Goal: Book appointment/travel/reservation

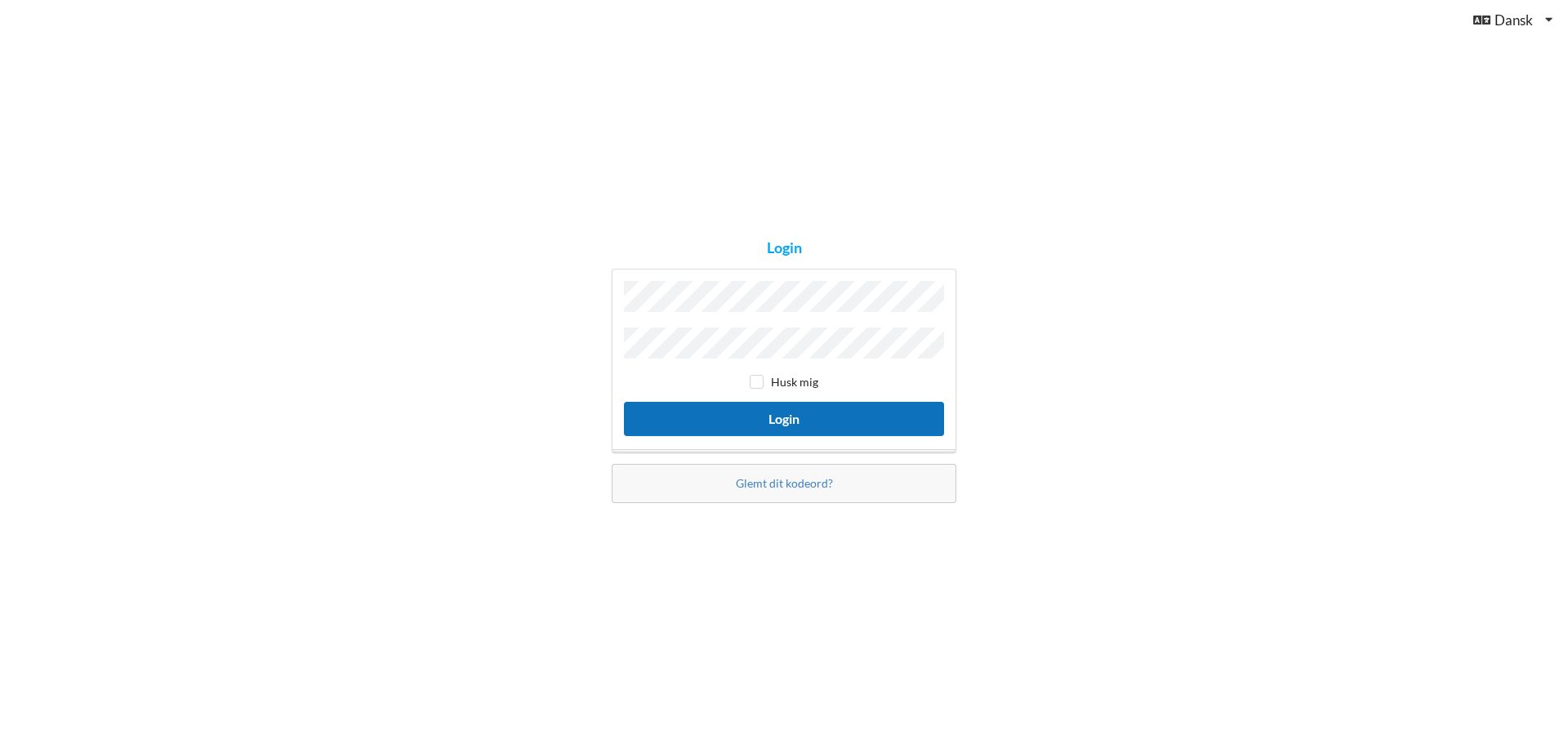
click at [784, 412] on button "Login" at bounding box center [784, 418] width 320 height 34
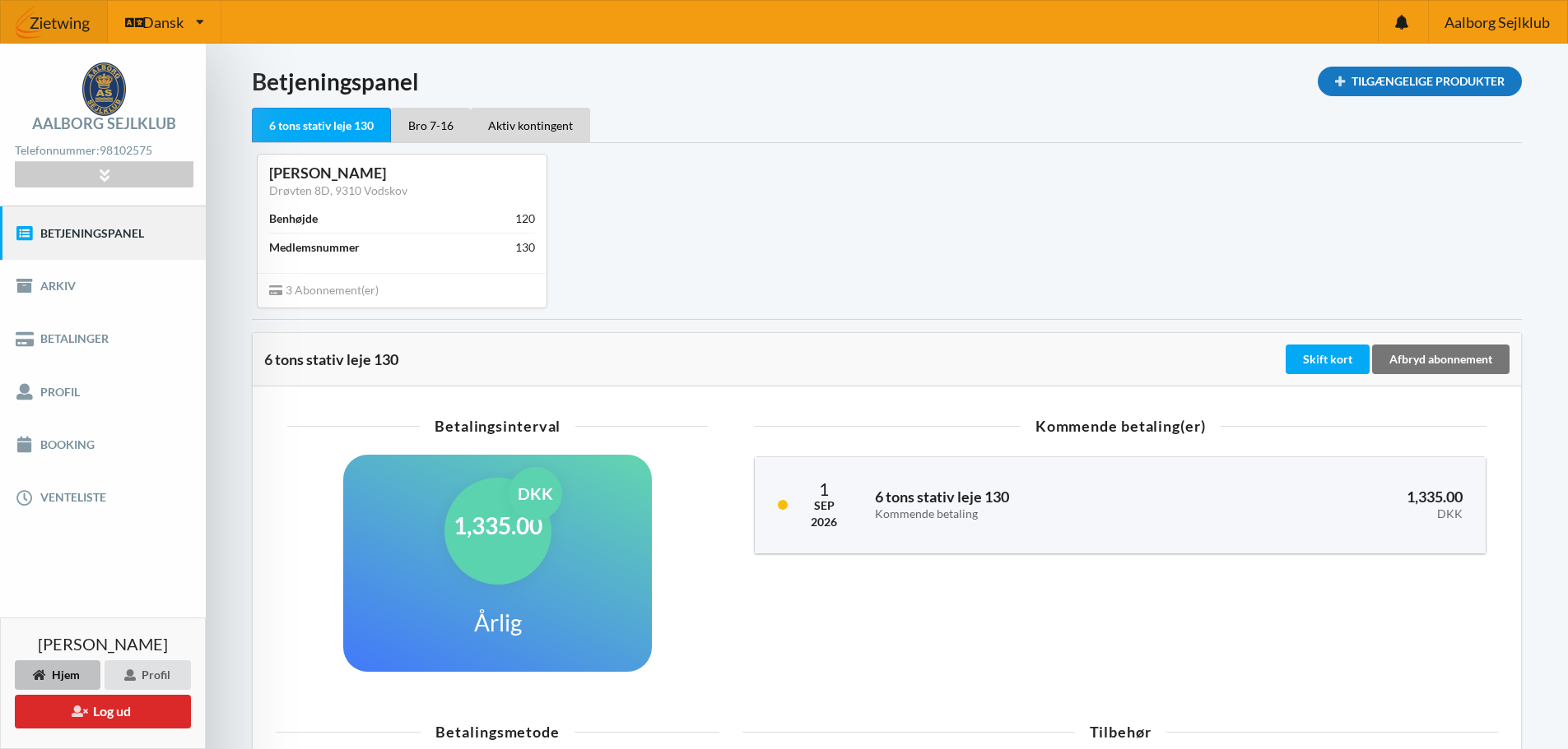
click at [1430, 78] on div "Tilgængelige Produkter" at bounding box center [1420, 81] width 204 height 29
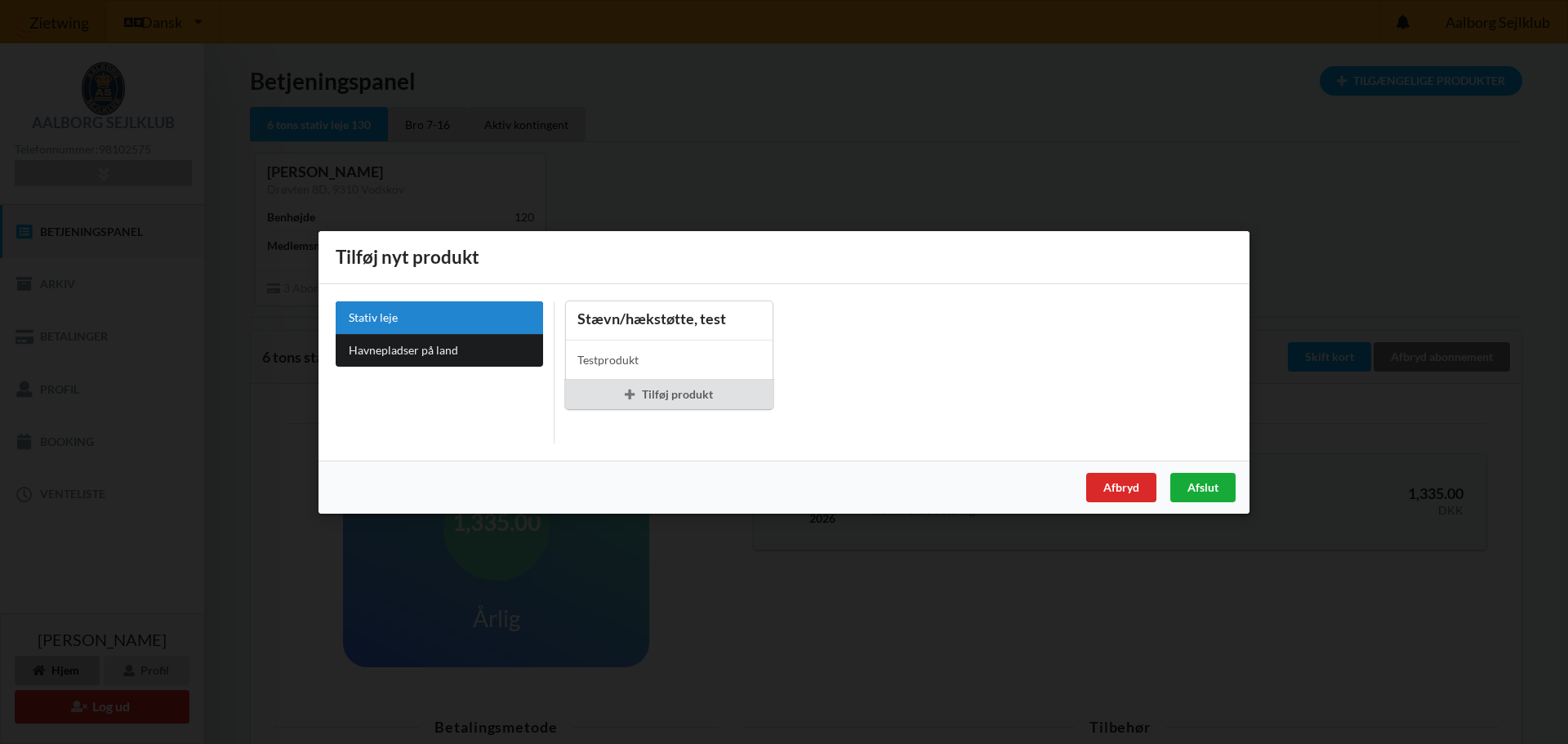
click at [1215, 485] on div "Afslut" at bounding box center [1202, 487] width 65 height 29
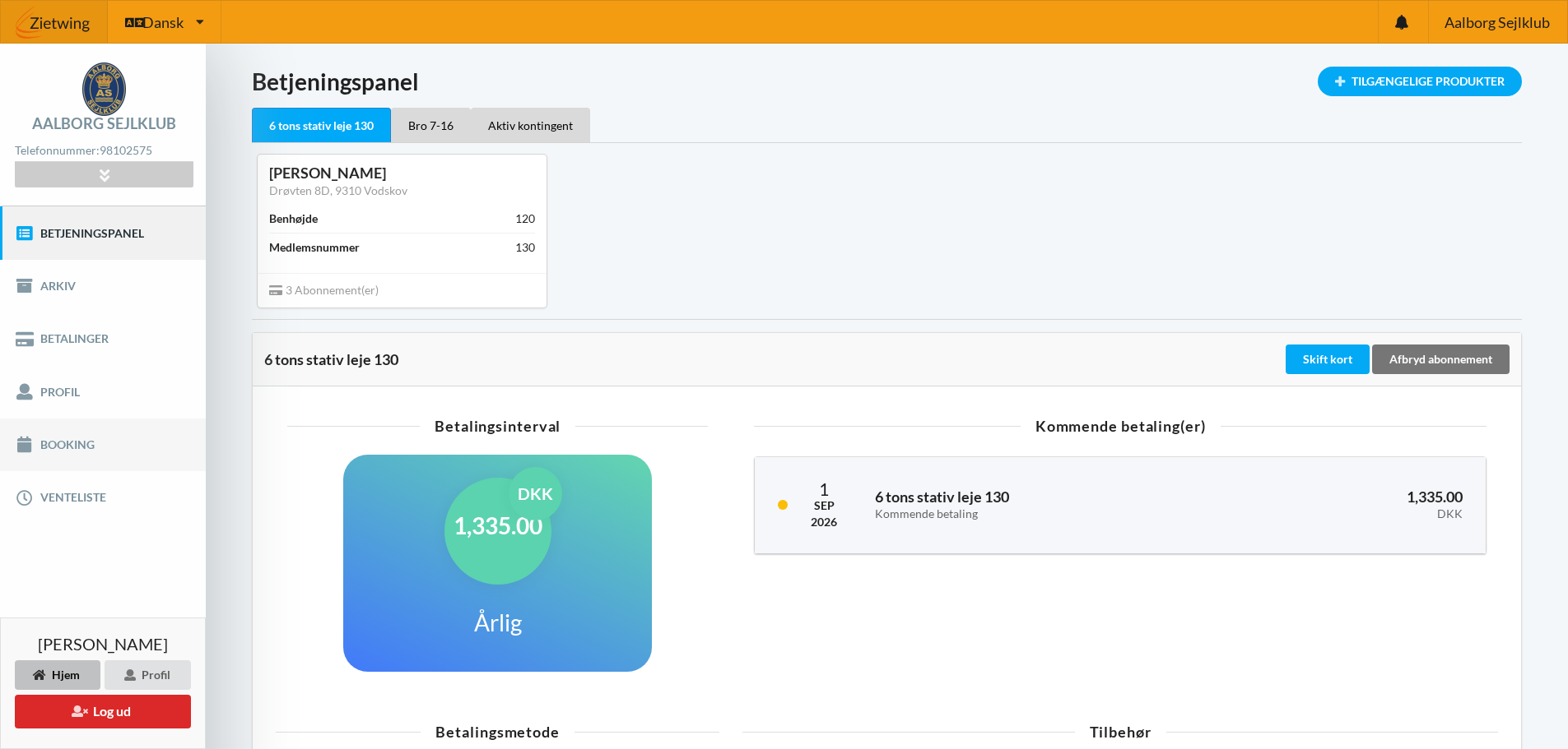
click at [87, 442] on link "Booking" at bounding box center [103, 445] width 206 height 53
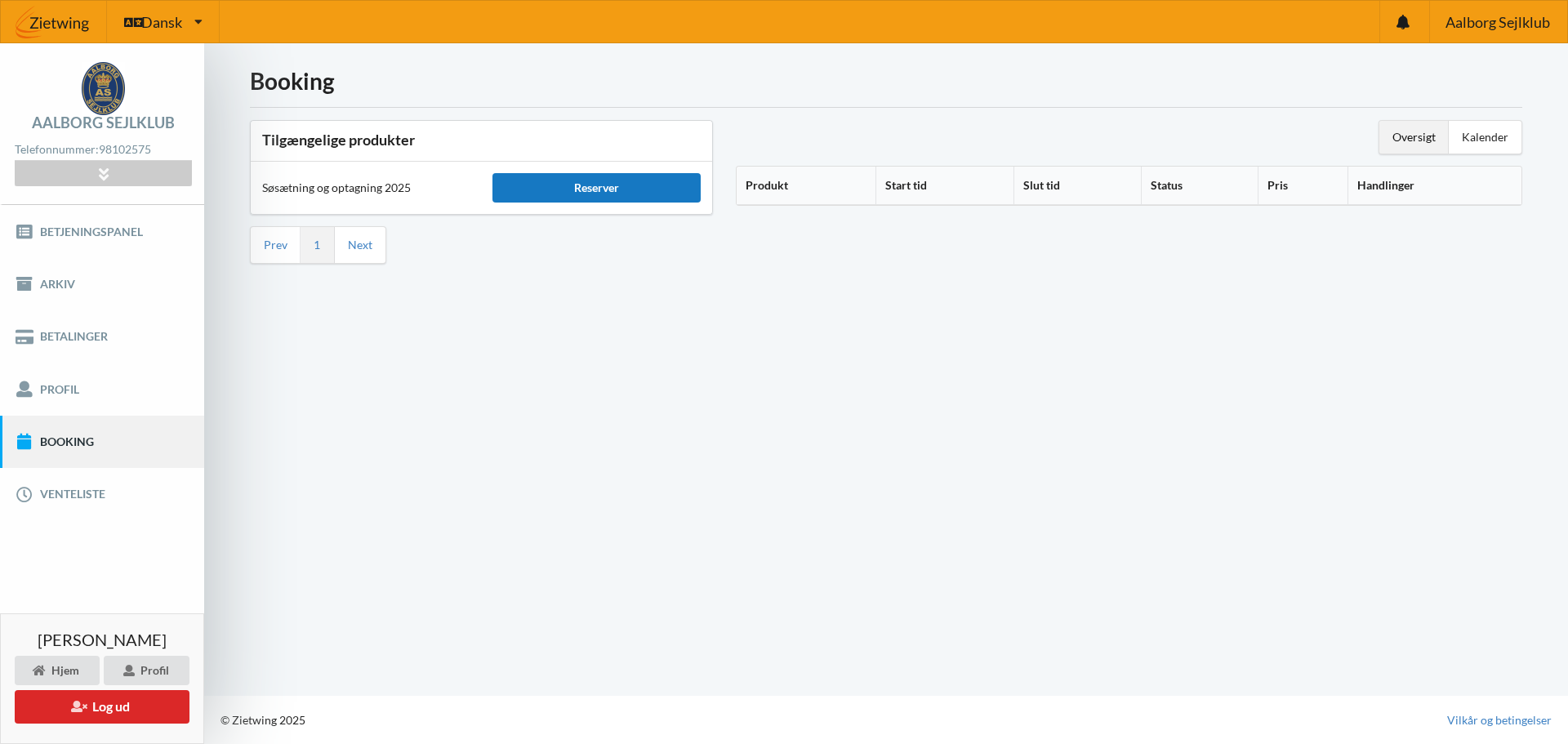
click at [676, 183] on div "Reserver" at bounding box center [596, 188] width 208 height 29
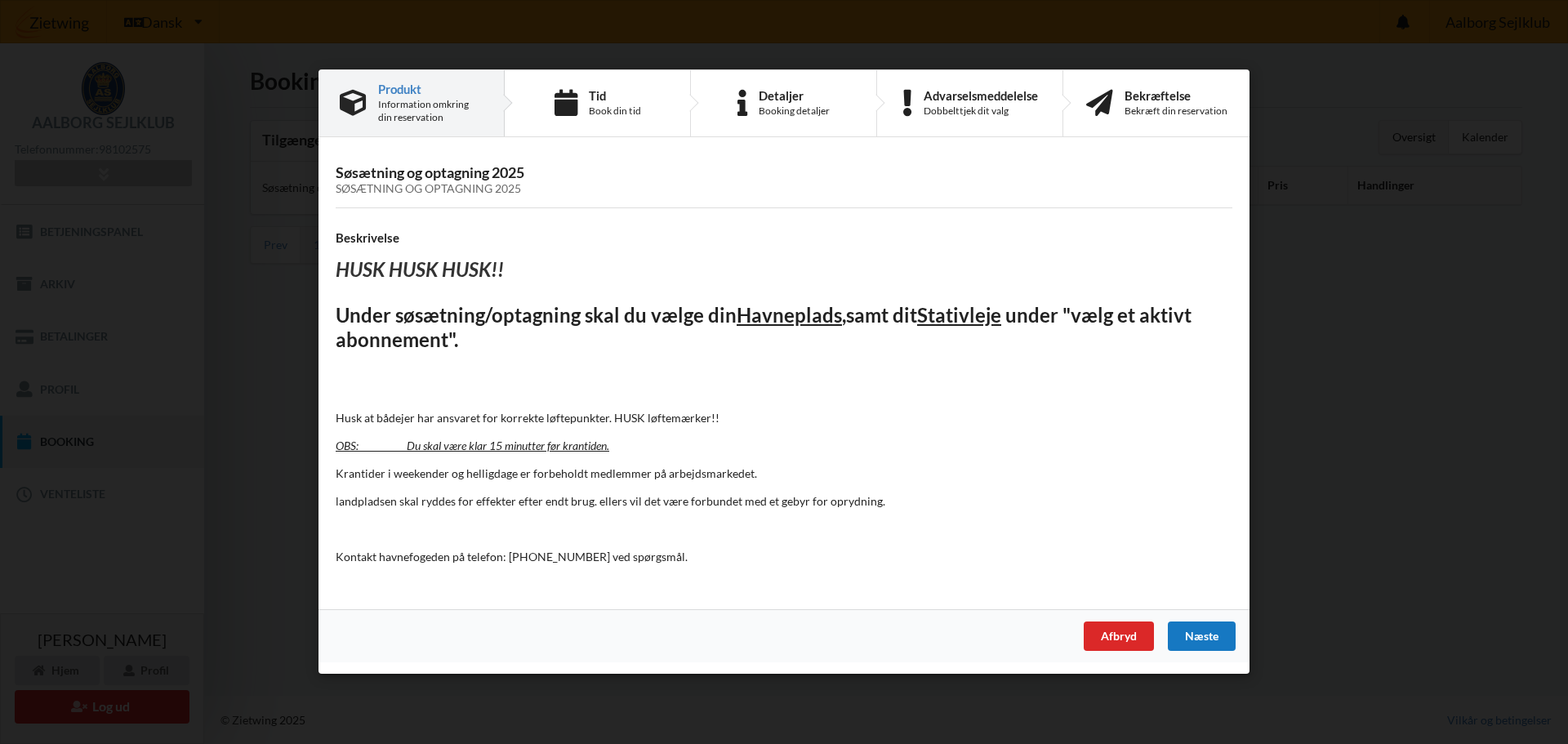
click at [1198, 637] on div "Næste" at bounding box center [1202, 637] width 68 height 29
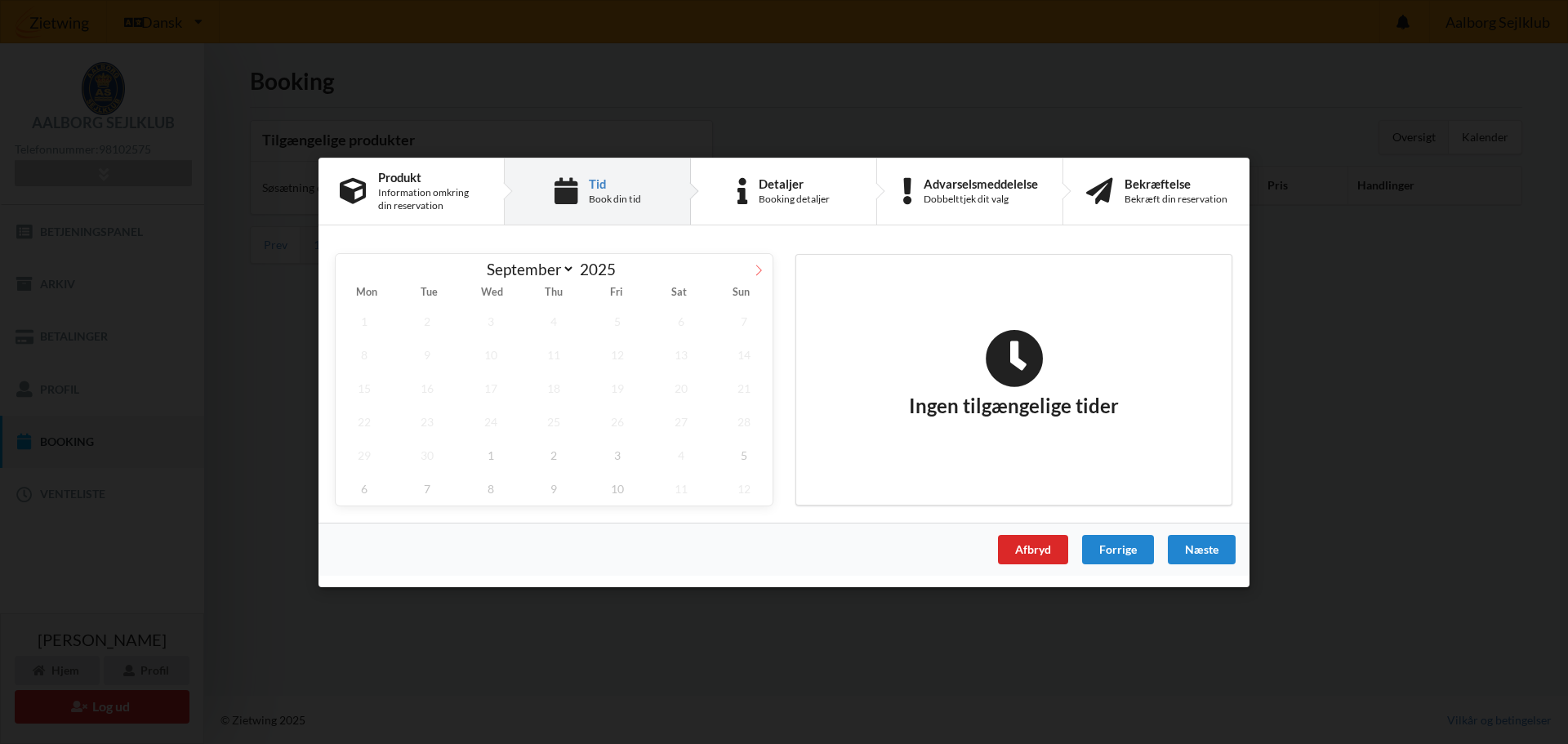
click at [758, 270] on icon at bounding box center [759, 270] width 12 height 12
click at [347, 268] on icon at bounding box center [350, 270] width 12 height 12
select select "8"
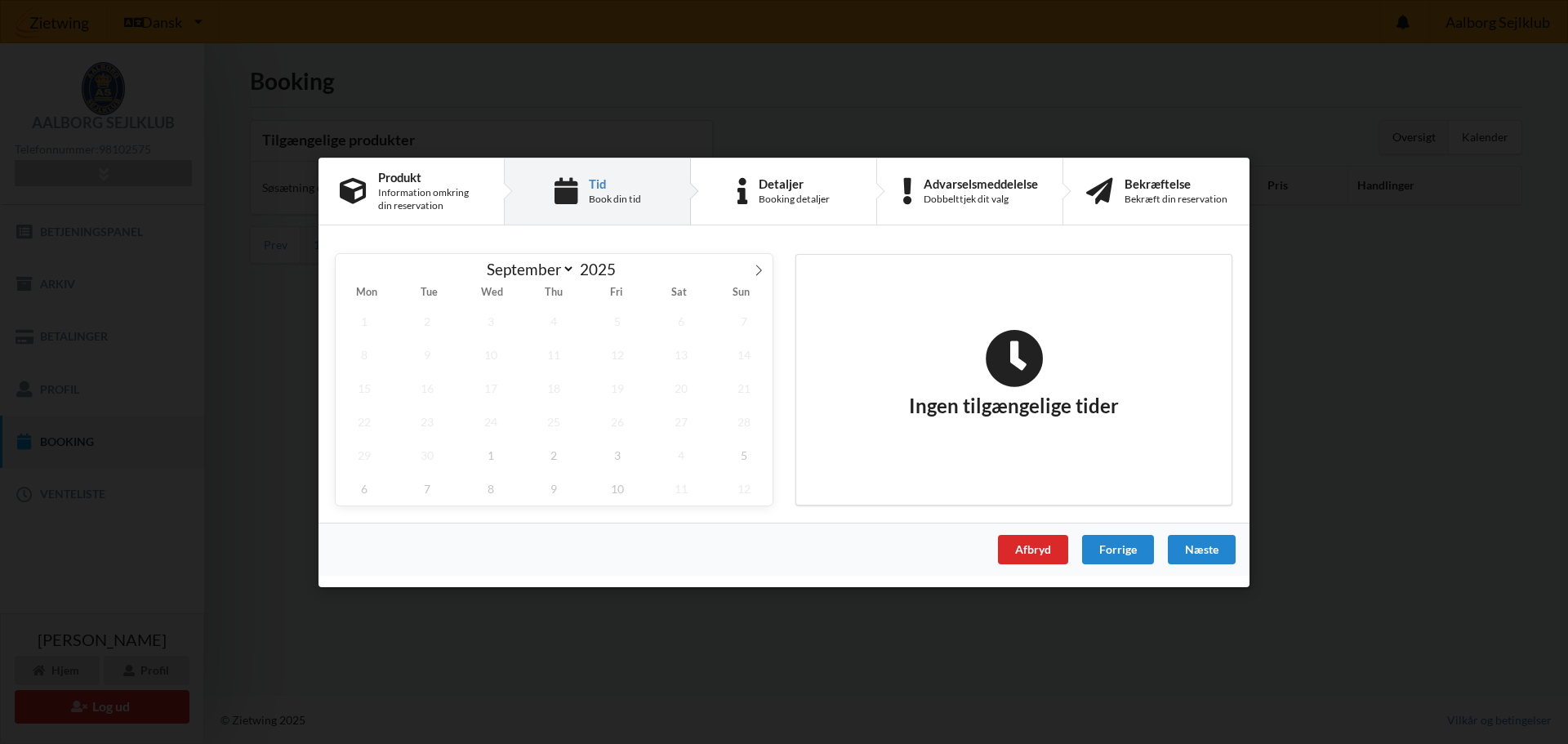
click at [347, 268] on div "September October November [DATE]" at bounding box center [554, 267] width 437 height 28
click at [626, 188] on div "Tid" at bounding box center [615, 182] width 52 height 13
click at [1108, 546] on div "Forrige" at bounding box center [1118, 549] width 72 height 29
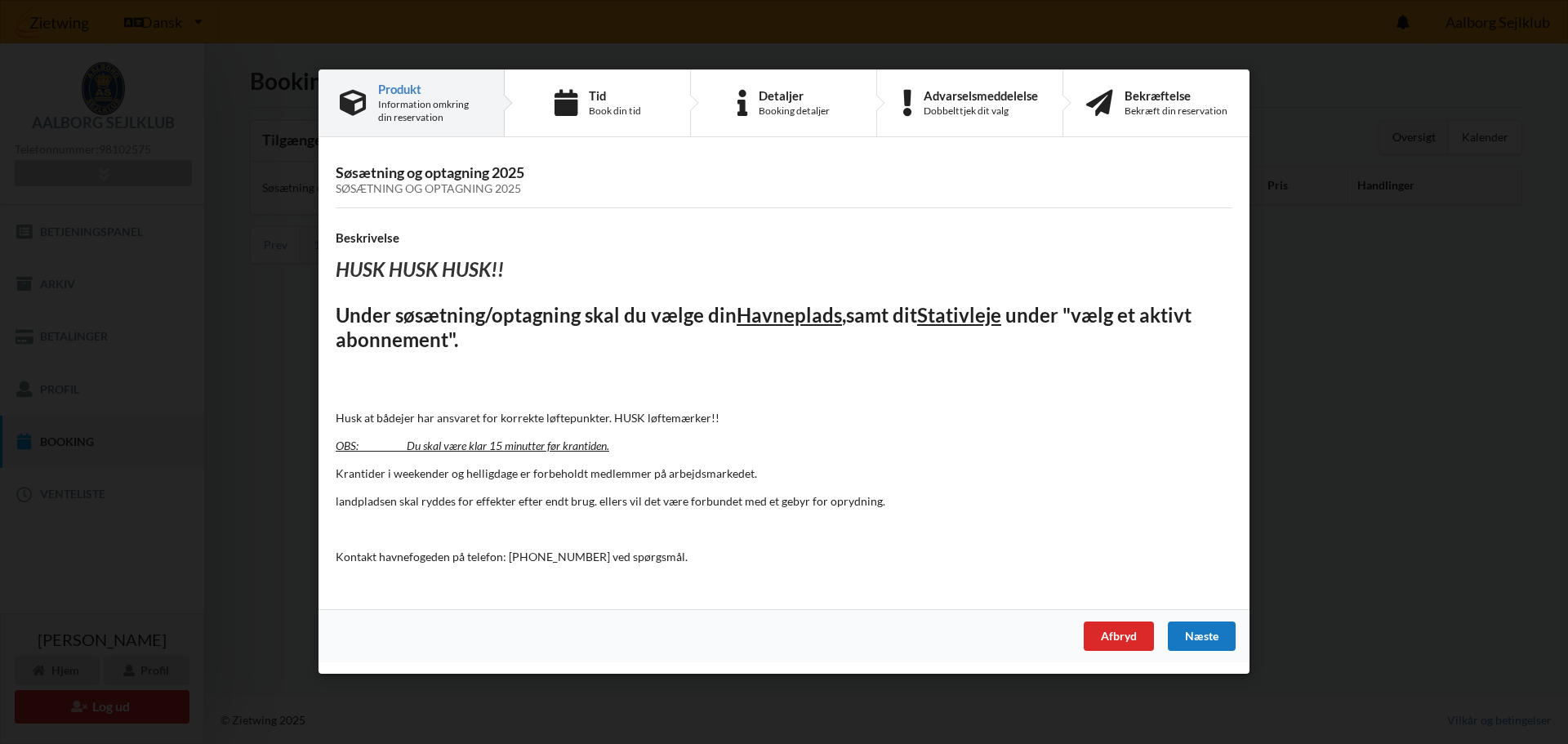
click at [1202, 631] on div "Næste" at bounding box center [1202, 637] width 68 height 29
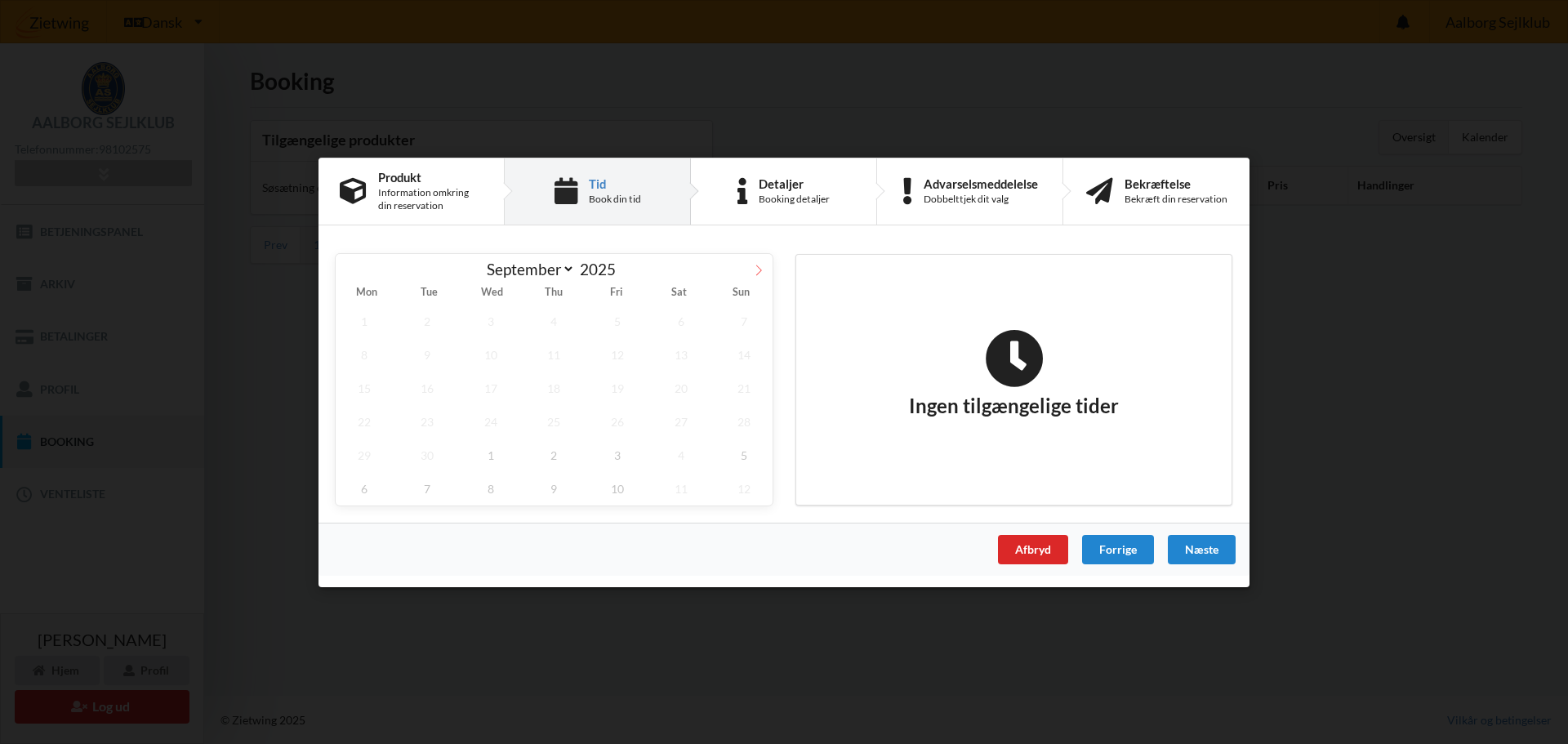
click at [761, 267] on icon at bounding box center [759, 270] width 12 height 12
click at [349, 270] on icon at bounding box center [350, 270] width 12 height 12
select select "8"
click at [349, 270] on div "September October November [DATE]" at bounding box center [554, 267] width 437 height 28
click at [783, 205] on div "Booking detaljer" at bounding box center [794, 199] width 71 height 13
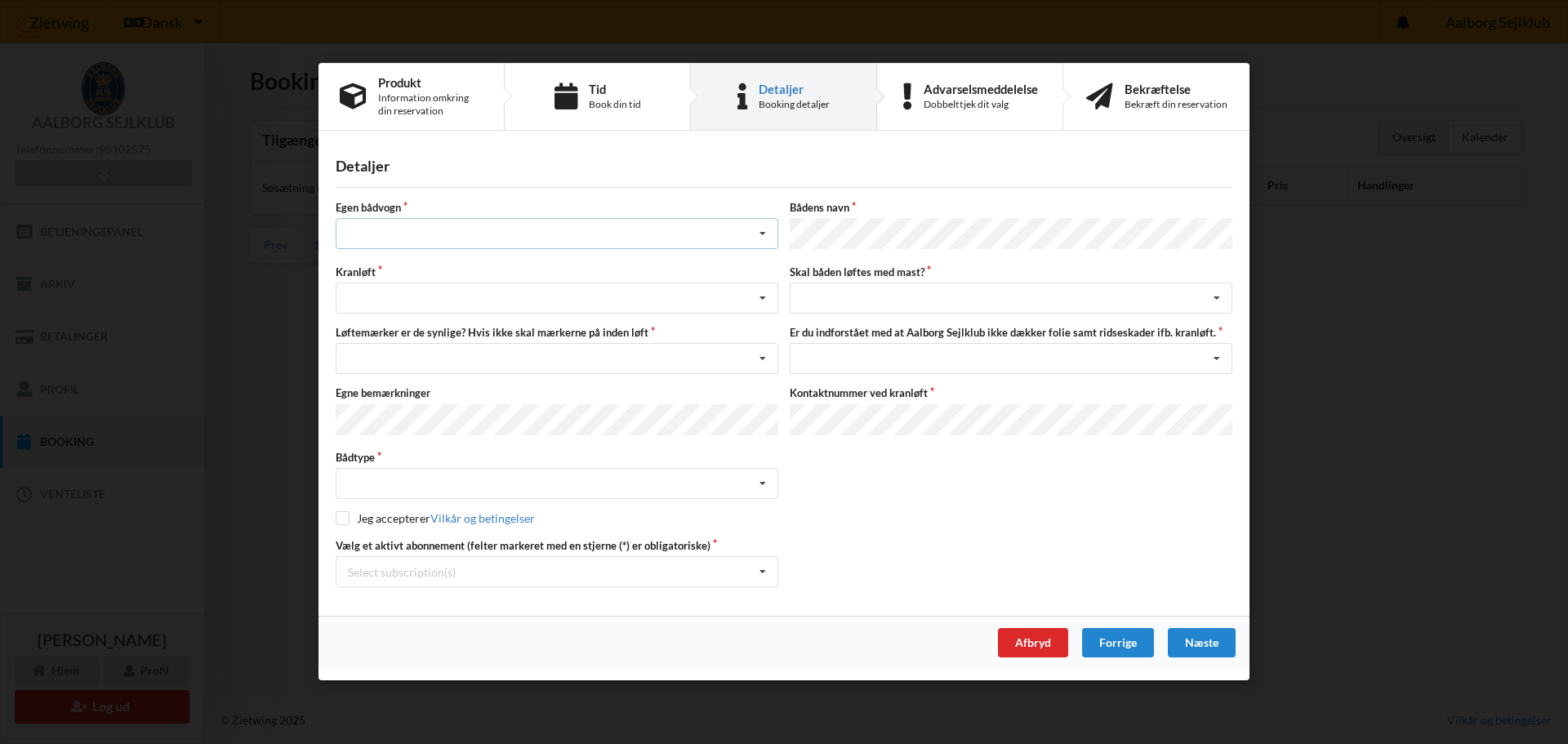
click at [764, 242] on icon at bounding box center [762, 235] width 24 height 30
click at [359, 331] on div "nej" at bounding box center [557, 324] width 441 height 30
click at [764, 300] on icon at bounding box center [762, 299] width 24 height 30
click at [385, 361] on div "Optagning" at bounding box center [557, 359] width 441 height 30
click at [763, 360] on icon at bounding box center [762, 359] width 24 height 30
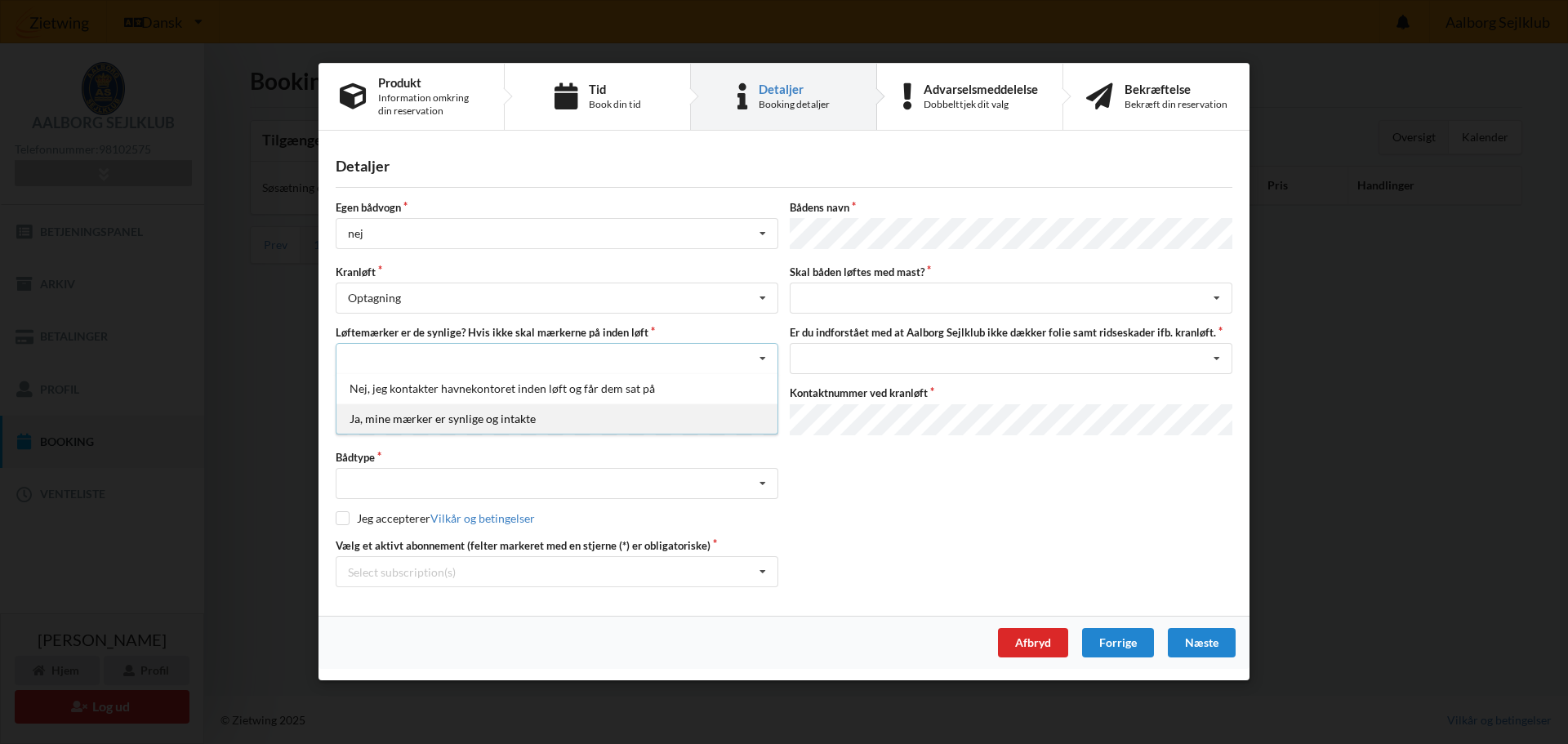
click at [496, 423] on div "Ja, mine mærker er synlige og intakte" at bounding box center [557, 419] width 441 height 30
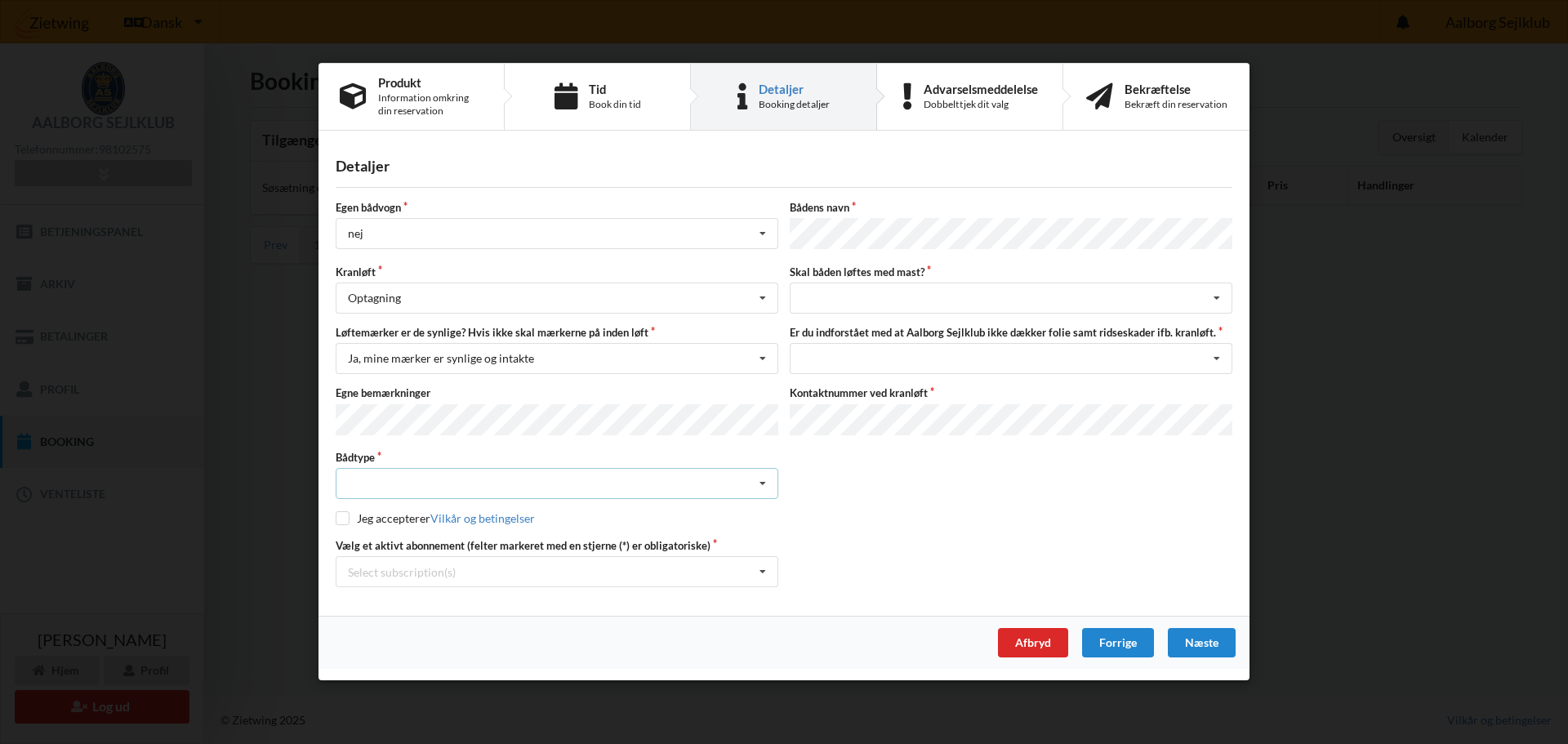
click at [344, 479] on div "Intet valgt Sejlbåd Motorbåd Motorsejler [PERSON_NAME]" at bounding box center [557, 485] width 443 height 31
click at [368, 542] on div "Sejlbåd" at bounding box center [557, 544] width 441 height 30
click at [766, 485] on icon at bounding box center [762, 484] width 24 height 30
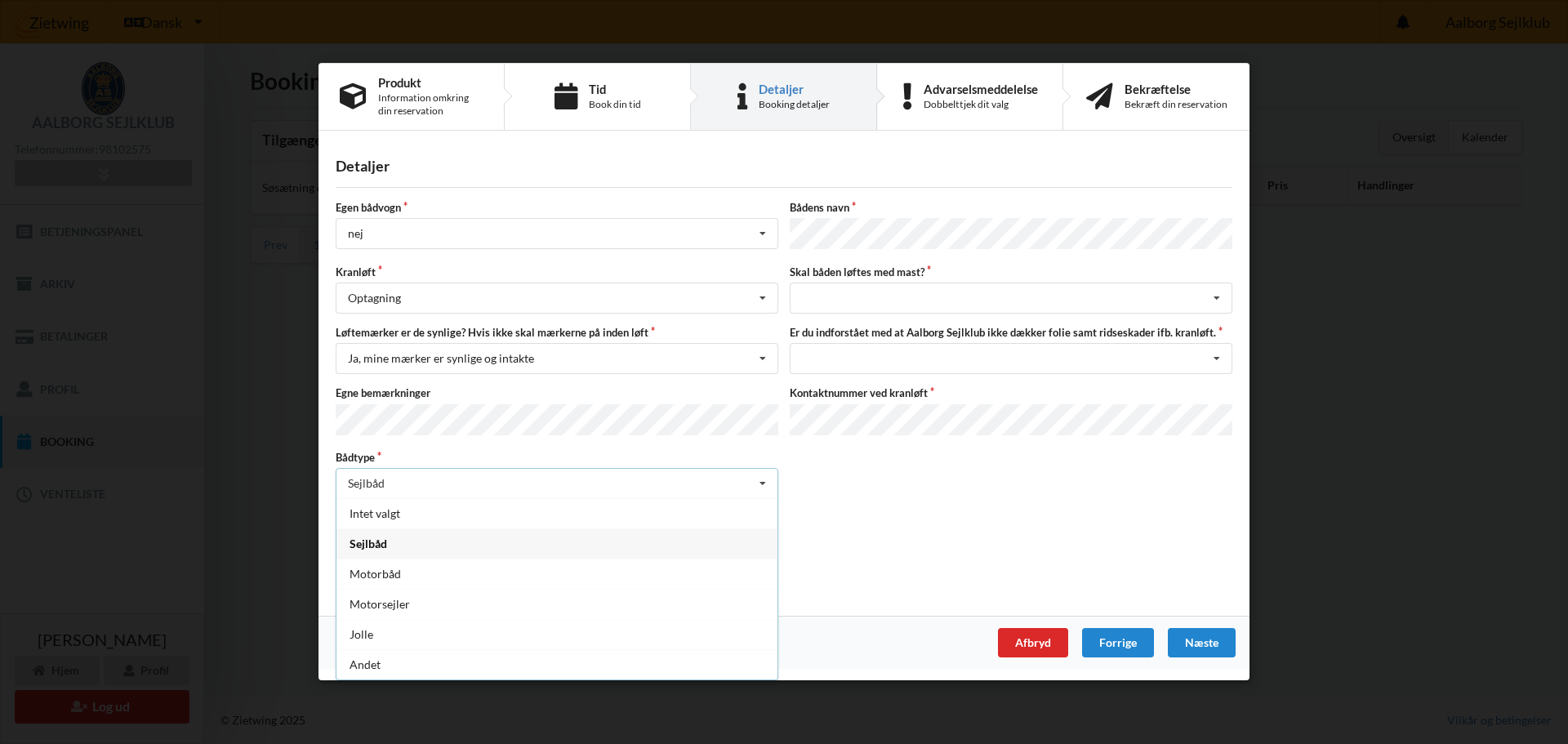
click at [766, 485] on icon at bounding box center [762, 484] width 24 height 30
click at [341, 512] on input "checkbox" at bounding box center [342, 519] width 14 height 14
checkbox input "true"
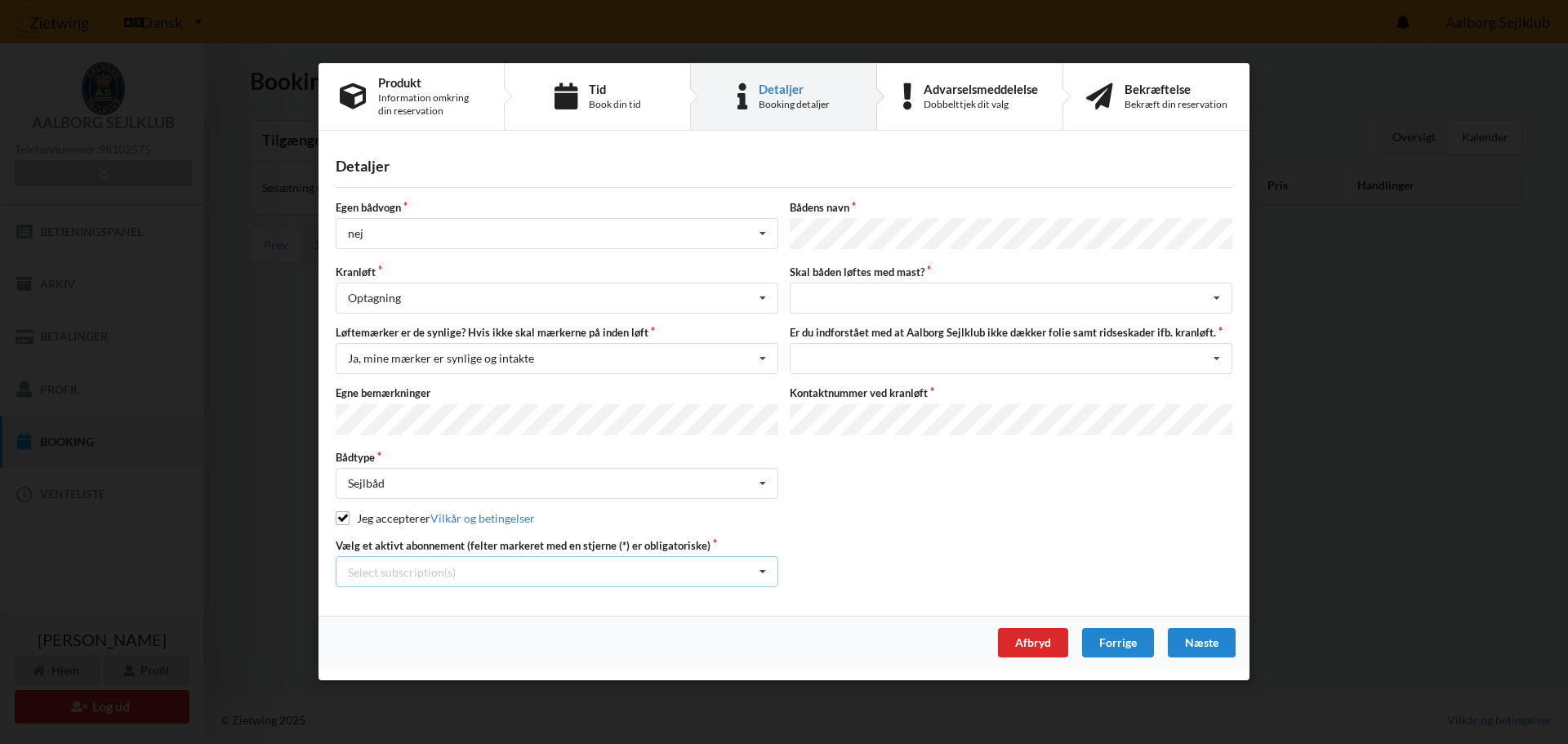
click at [764, 568] on icon at bounding box center [762, 572] width 24 height 30
click at [451, 598] on div "* 6 tons stativ leje 130" at bounding box center [557, 602] width 441 height 30
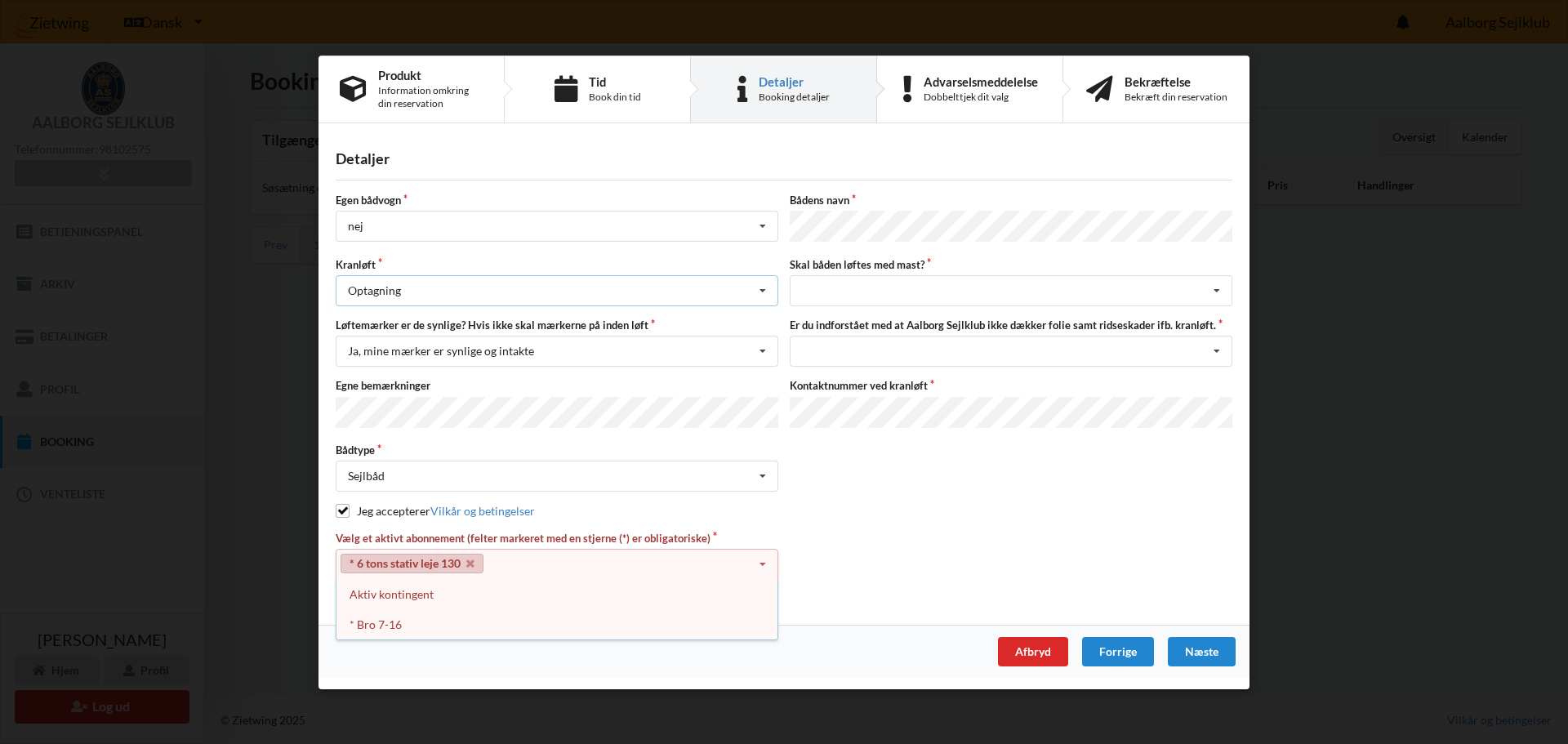
click at [766, 293] on icon at bounding box center [762, 291] width 24 height 30
click at [397, 350] on div "Optagning" at bounding box center [557, 350] width 441 height 30
click at [761, 291] on icon at bounding box center [762, 291] width 24 height 30
click at [401, 356] on div "Optagning" at bounding box center [557, 350] width 441 height 30
click at [767, 355] on icon at bounding box center [762, 351] width 24 height 30
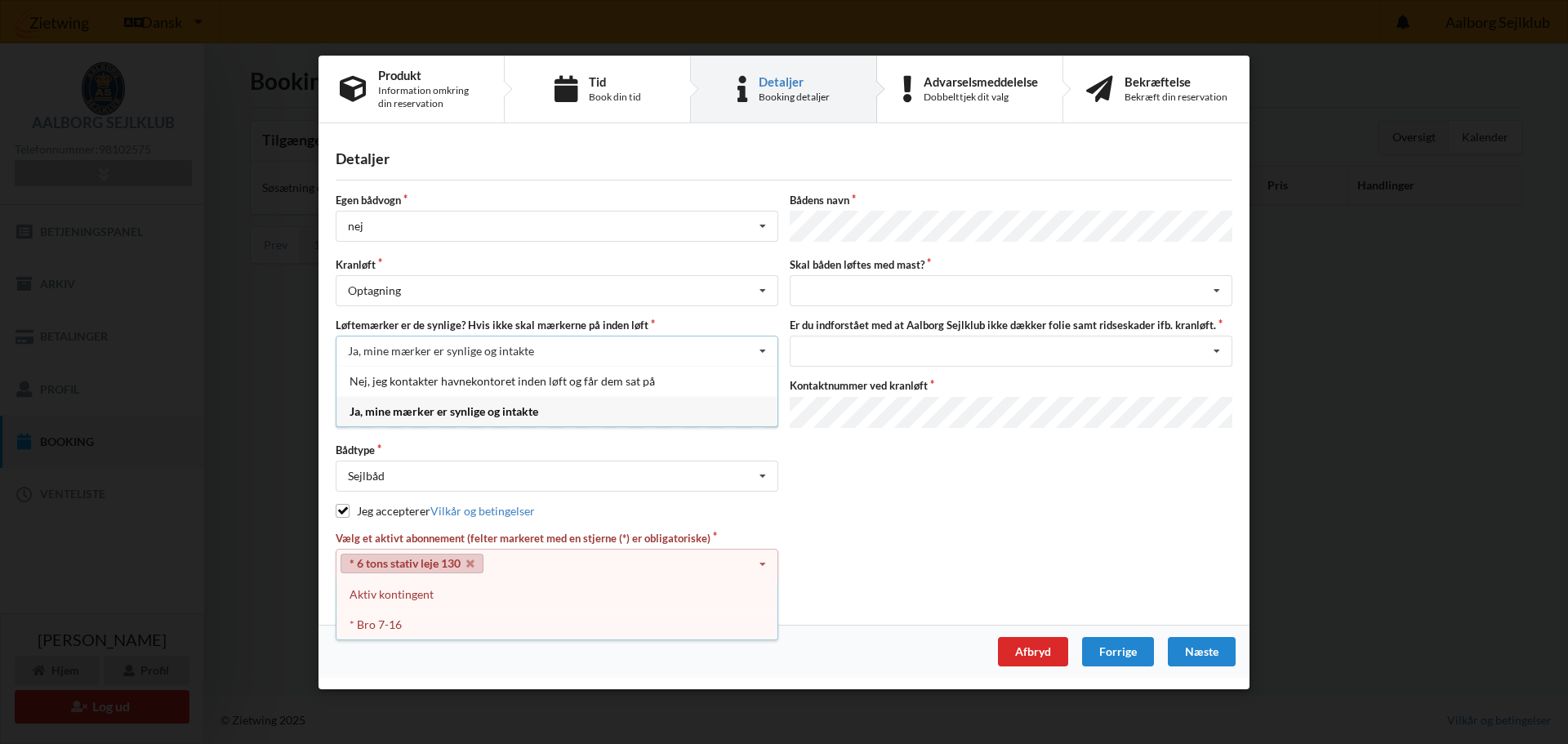
click at [496, 412] on div "Ja, mine mærker er synlige og intakte" at bounding box center [557, 411] width 441 height 30
click at [1219, 289] on icon at bounding box center [1217, 291] width 24 height 30
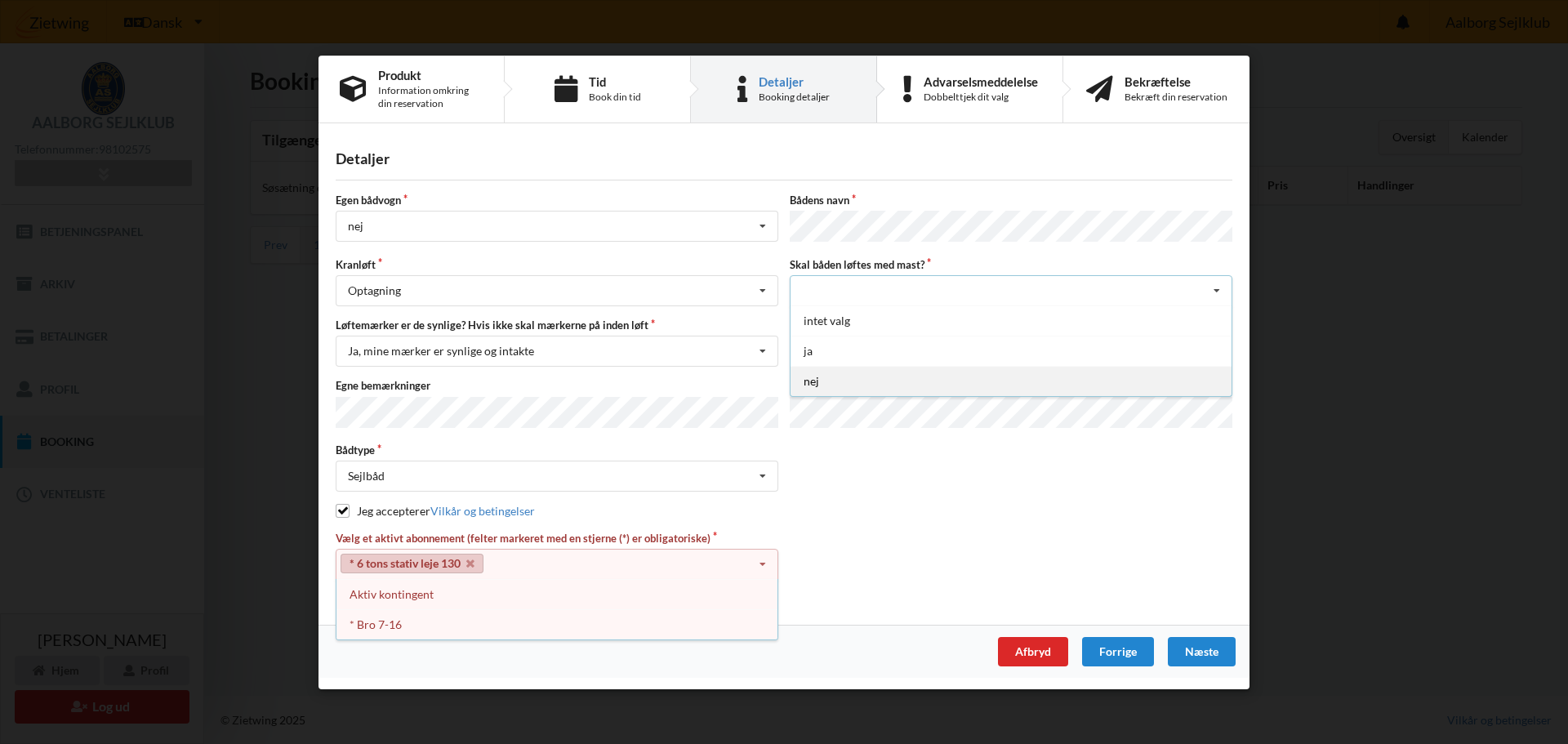
click at [809, 380] on div "nej" at bounding box center [1010, 380] width 441 height 30
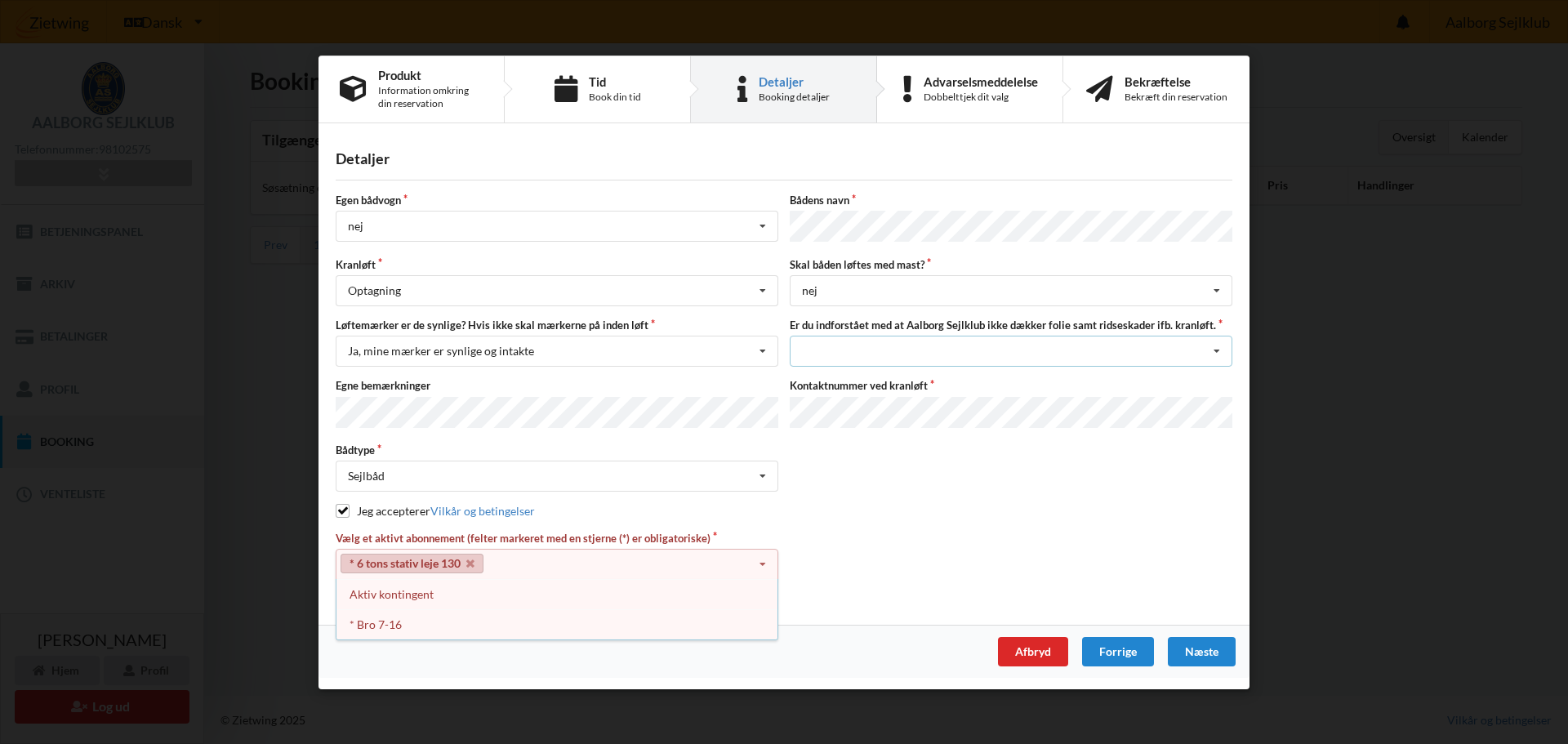
click at [1218, 347] on icon at bounding box center [1217, 351] width 24 height 30
click at [1142, 381] on div "Jeg har tæpper med og tager selv ansvaret for eventuelle folie samt ridseskader" at bounding box center [1010, 380] width 441 height 30
click at [763, 558] on icon at bounding box center [762, 565] width 24 height 30
click at [853, 197] on label "Bådens navn" at bounding box center [1011, 200] width 443 height 15
click at [765, 293] on icon at bounding box center [762, 291] width 24 height 30
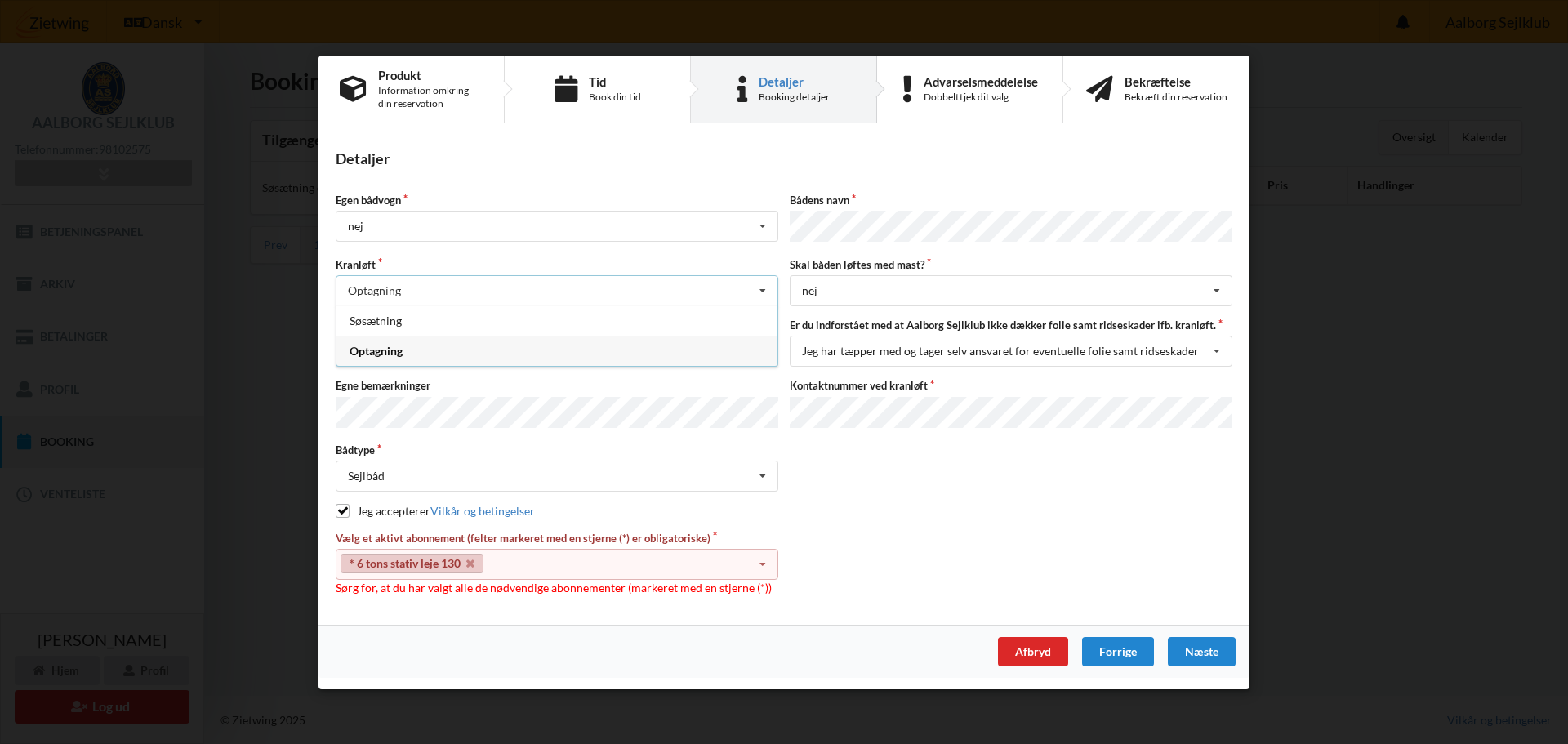
click at [380, 354] on div "Optagning" at bounding box center [557, 350] width 441 height 30
click at [853, 200] on label "Bådens navn" at bounding box center [1011, 200] width 443 height 15
click at [667, 269] on label "Kranløft" at bounding box center [557, 264] width 443 height 15
click at [764, 561] on icon at bounding box center [762, 565] width 24 height 30
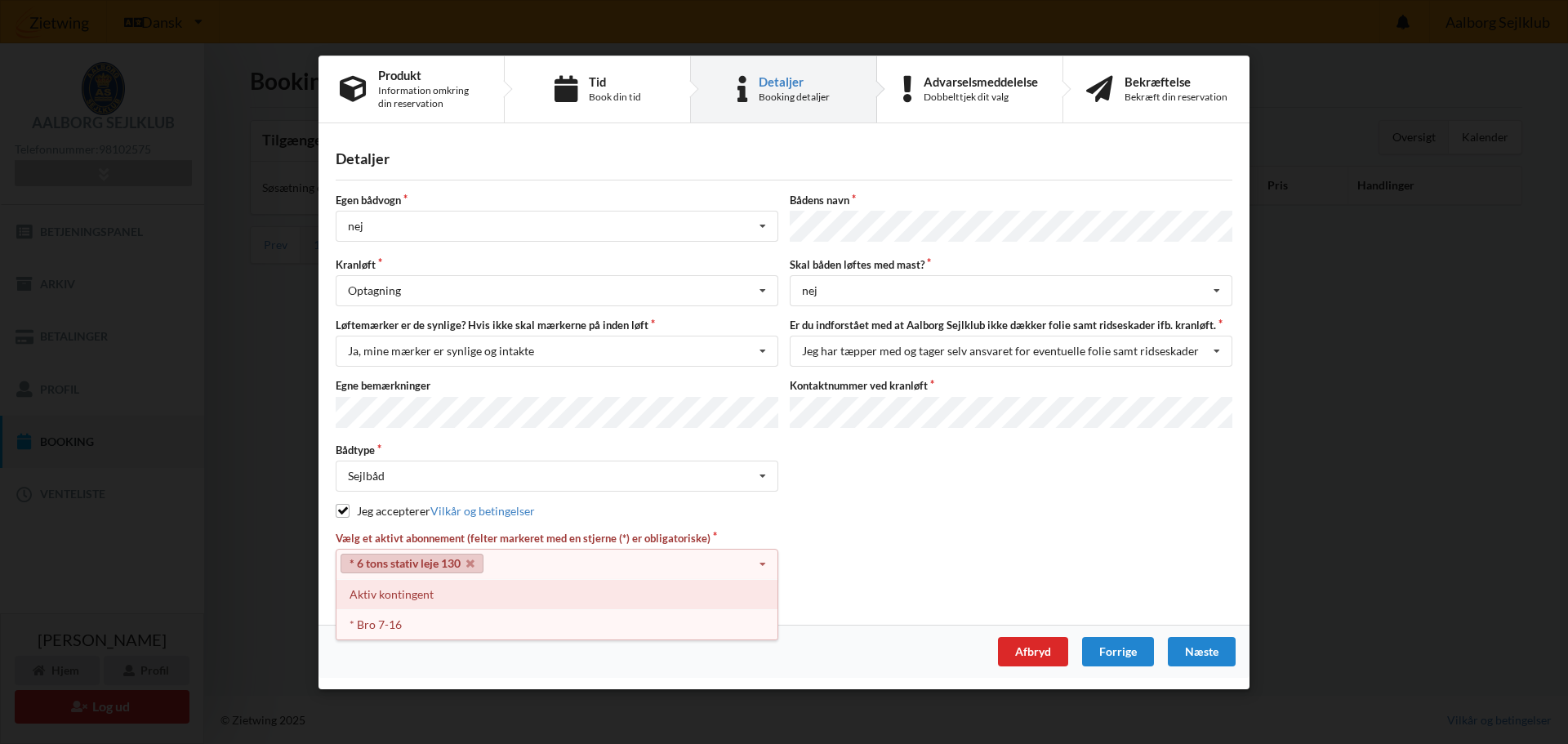
click at [579, 595] on div "Aktiv kontingent" at bounding box center [557, 594] width 441 height 30
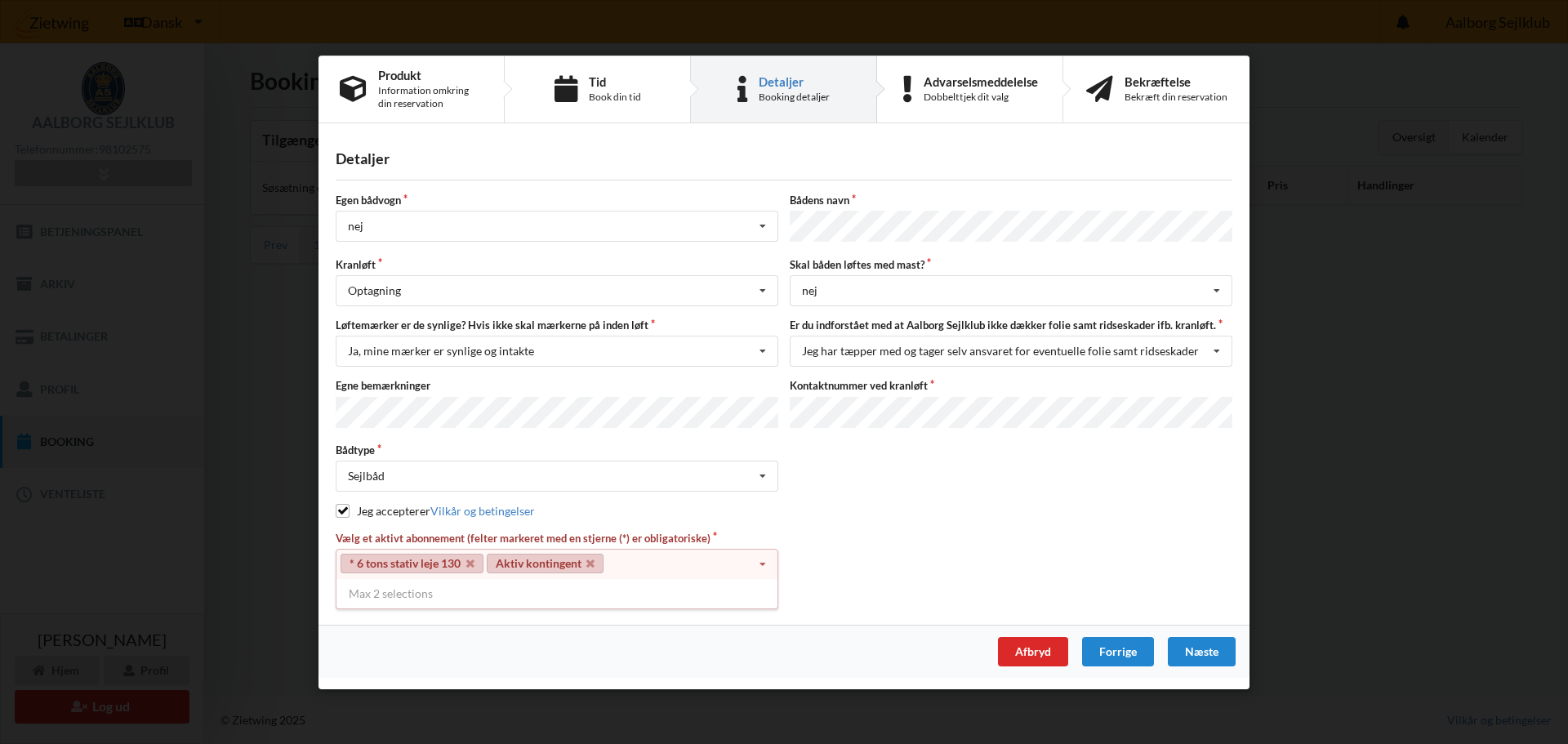
click at [534, 564] on link "Aktiv kontingent" at bounding box center [545, 564] width 117 height 19
click at [388, 559] on link "* 6 tons stativ leje 130" at bounding box center [411, 564] width 143 height 19
click at [765, 561] on icon at bounding box center [762, 565] width 24 height 30
click at [617, 92] on div "Tid Book din tid" at bounding box center [615, 88] width 52 height 28
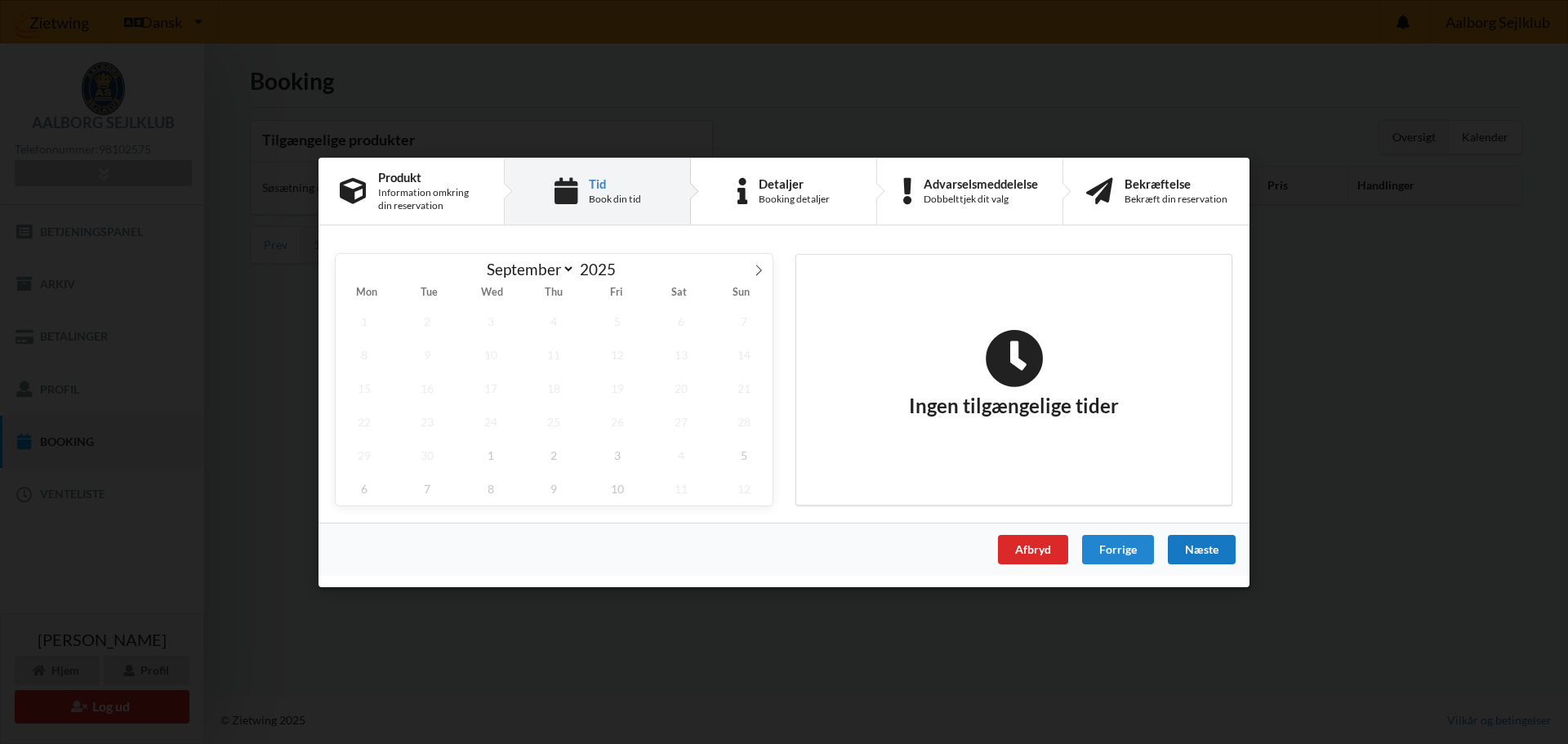
click at [1211, 536] on div "Næste" at bounding box center [1202, 549] width 68 height 29
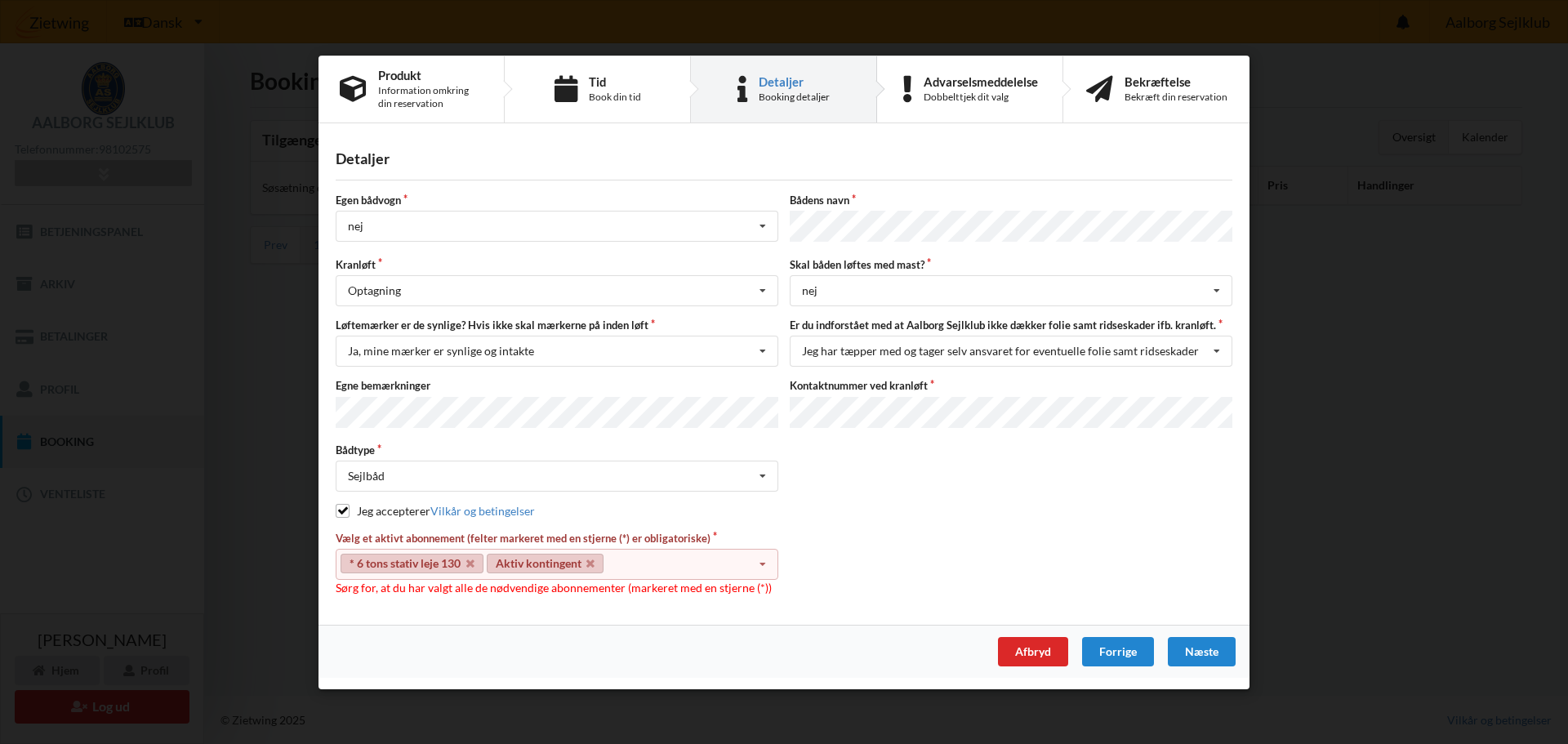
click at [339, 430] on div "Egen bådvogn nej Intet valg ja nej Bådens navn Kranløft Optagning Søsætning Opt…" at bounding box center [784, 395] width 897 height 404
click at [1219, 348] on icon at bounding box center [1217, 351] width 24 height 30
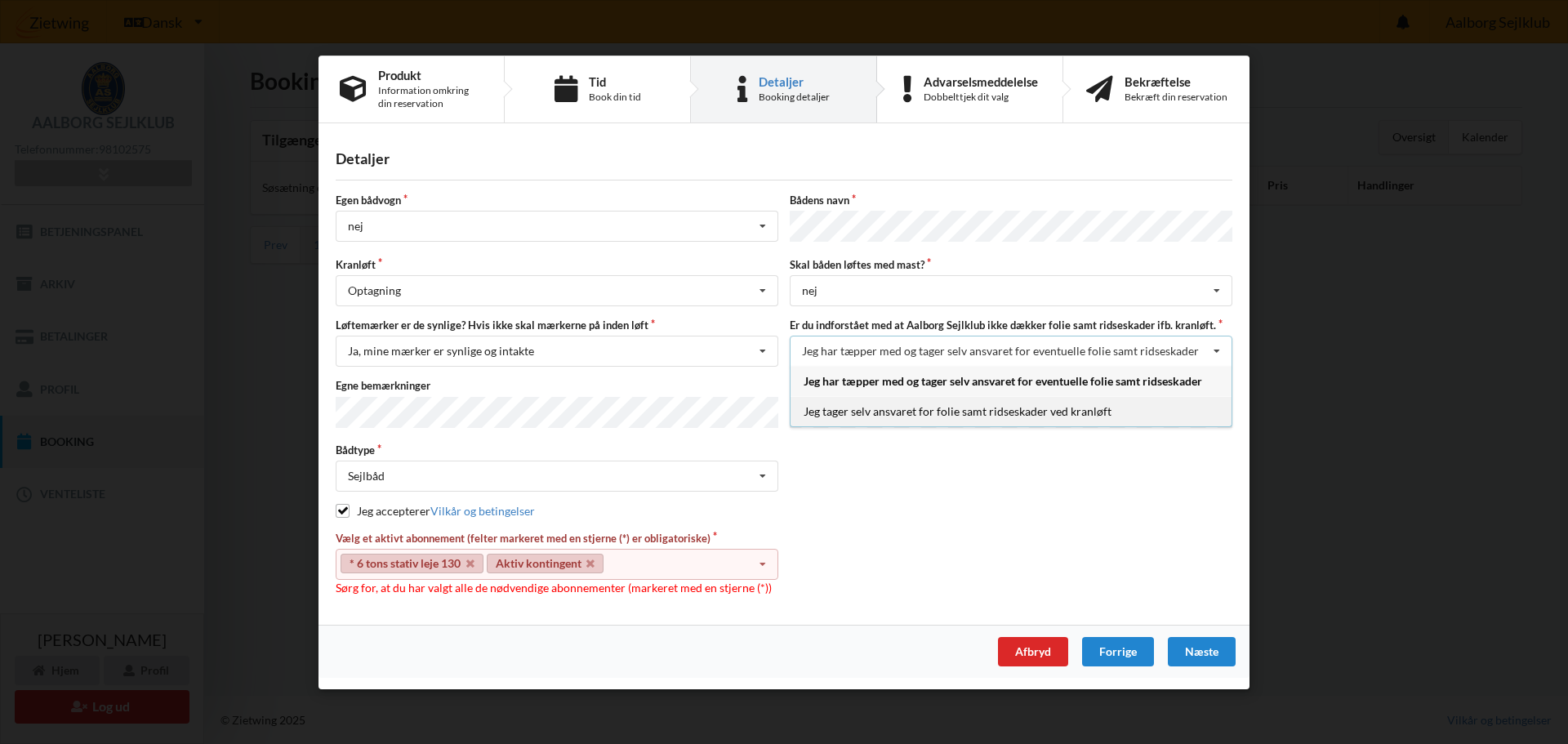
click at [1215, 415] on div "Jeg tager selv ansvaret for folie samt ridseskader ved kranløft" at bounding box center [1010, 411] width 441 height 30
